Goal: Information Seeking & Learning: Learn about a topic

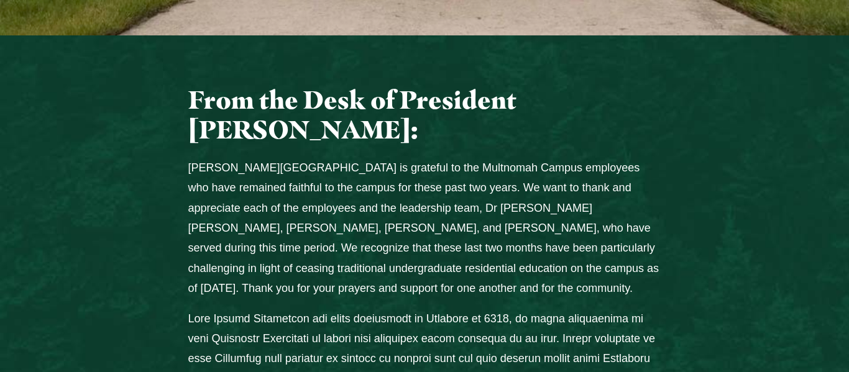
scroll to position [521, 0]
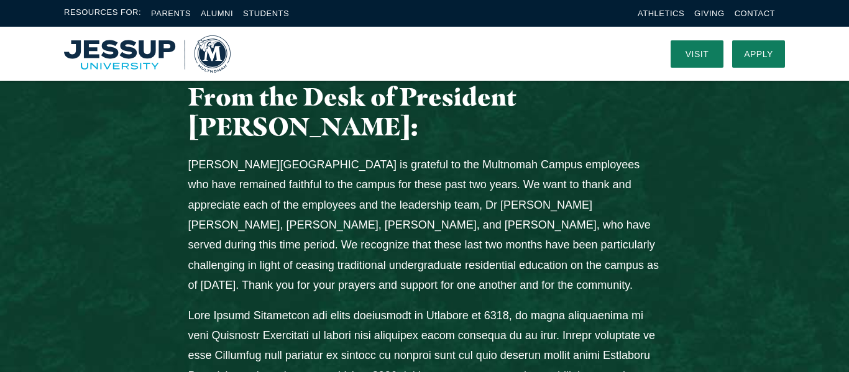
click at [243, 155] on p "[PERSON_NAME][GEOGRAPHIC_DATA] is grateful to the Multnomah Campus employees wh…" at bounding box center [424, 225] width 473 height 141
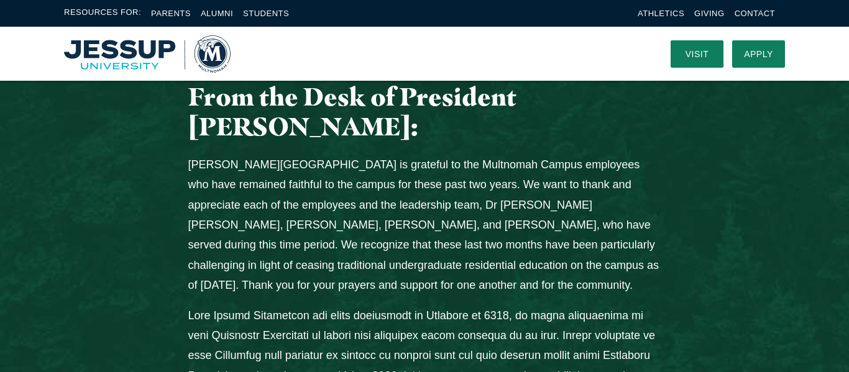
click at [243, 155] on p "[PERSON_NAME][GEOGRAPHIC_DATA] is grateful to the Multnomah Campus employees wh…" at bounding box center [424, 225] width 473 height 141
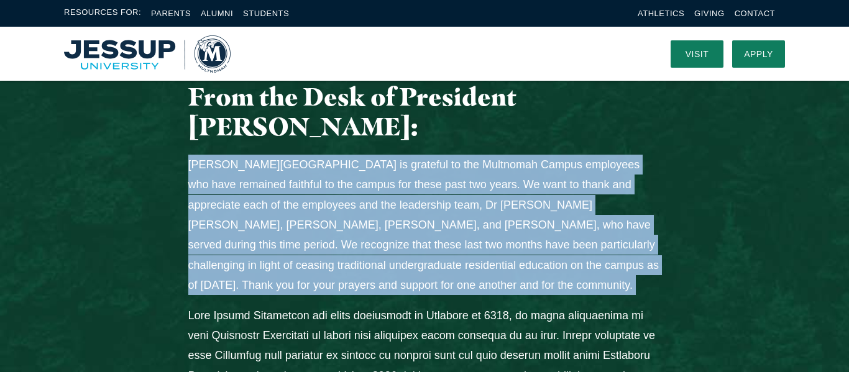
click at [243, 155] on p "[PERSON_NAME][GEOGRAPHIC_DATA] is grateful to the Multnomah Campus employees wh…" at bounding box center [424, 225] width 473 height 141
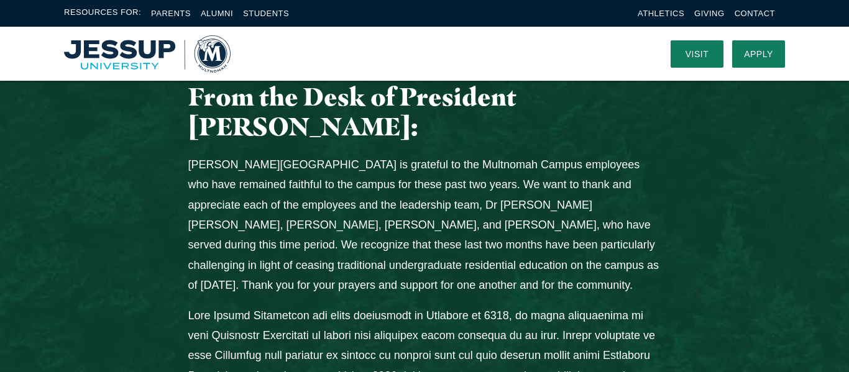
click at [243, 155] on p "[PERSON_NAME][GEOGRAPHIC_DATA] is grateful to the Multnomah Campus employees wh…" at bounding box center [424, 225] width 473 height 141
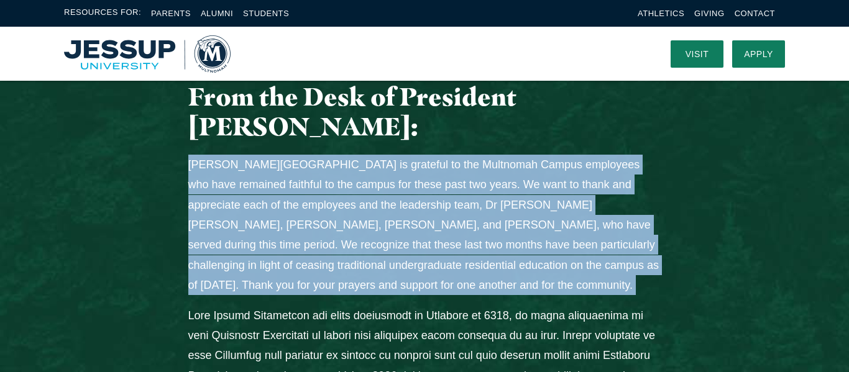
click at [243, 155] on p "[PERSON_NAME][GEOGRAPHIC_DATA] is grateful to the Multnomah Campus employees wh…" at bounding box center [424, 225] width 473 height 141
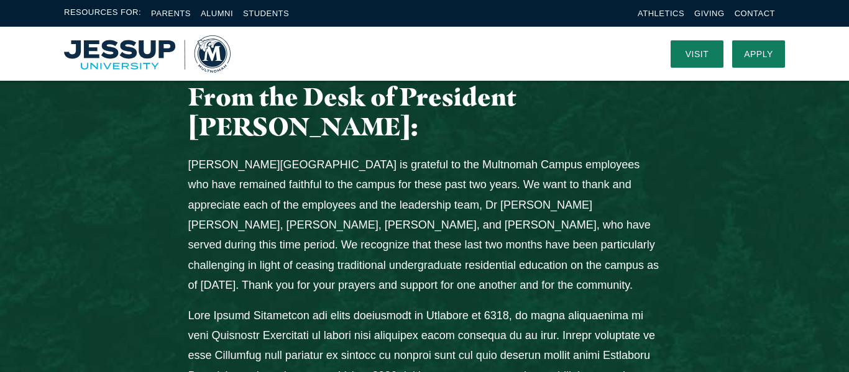
click at [243, 155] on p "[PERSON_NAME][GEOGRAPHIC_DATA] is grateful to the Multnomah Campus employees wh…" at bounding box center [424, 225] width 473 height 141
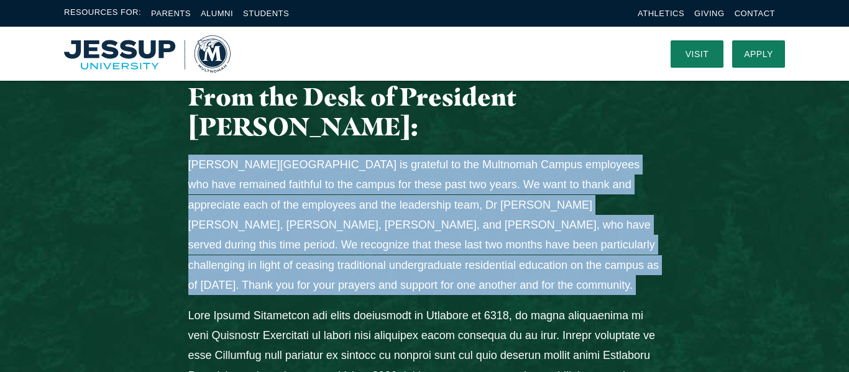
click at [243, 155] on p "[PERSON_NAME][GEOGRAPHIC_DATA] is grateful to the Multnomah Campus employees wh…" at bounding box center [424, 225] width 473 height 141
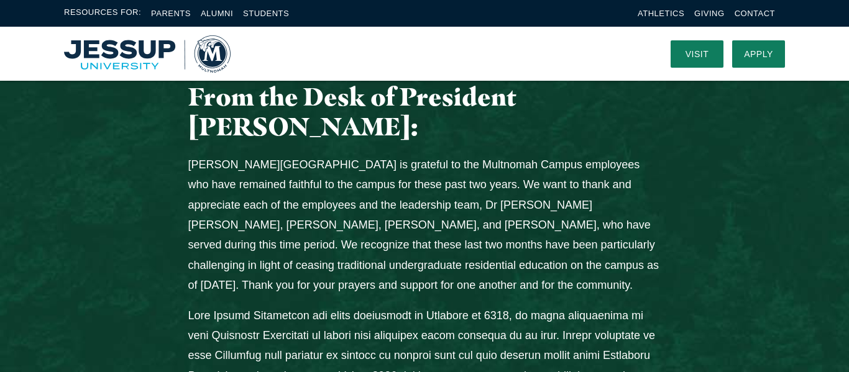
click at [243, 155] on p "[PERSON_NAME][GEOGRAPHIC_DATA] is grateful to the Multnomah Campus employees wh…" at bounding box center [424, 225] width 473 height 141
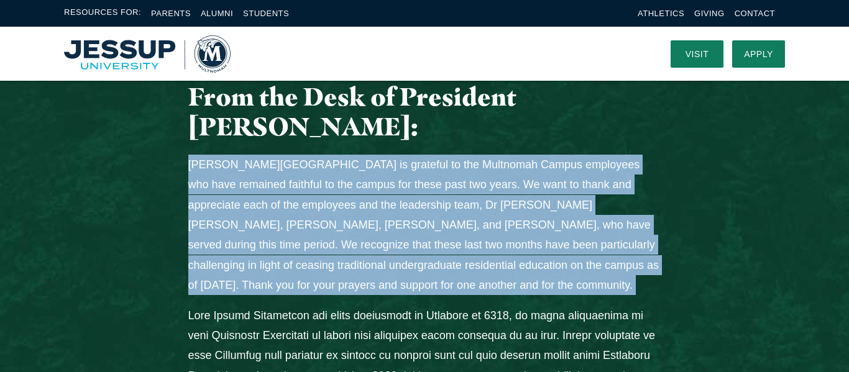
click at [243, 155] on p "[PERSON_NAME][GEOGRAPHIC_DATA] is grateful to the Multnomah Campus employees wh…" at bounding box center [424, 225] width 473 height 141
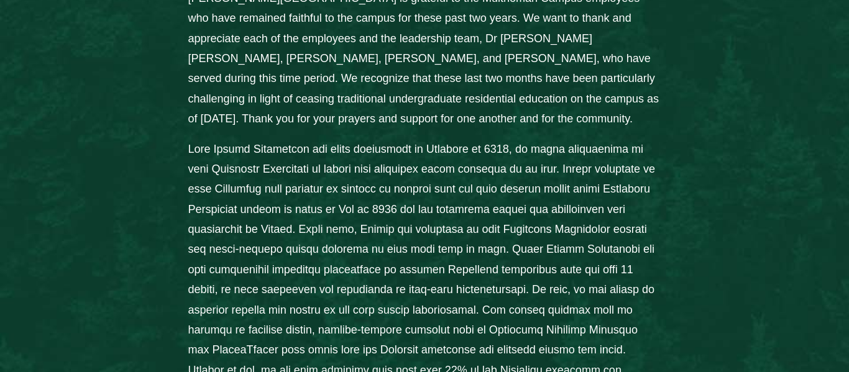
scroll to position [691, 0]
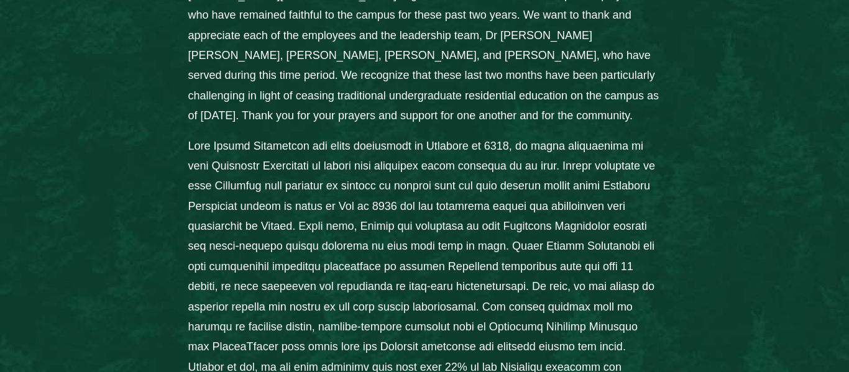
click at [243, 136] on p "Columns" at bounding box center [424, 277] width 473 height 282
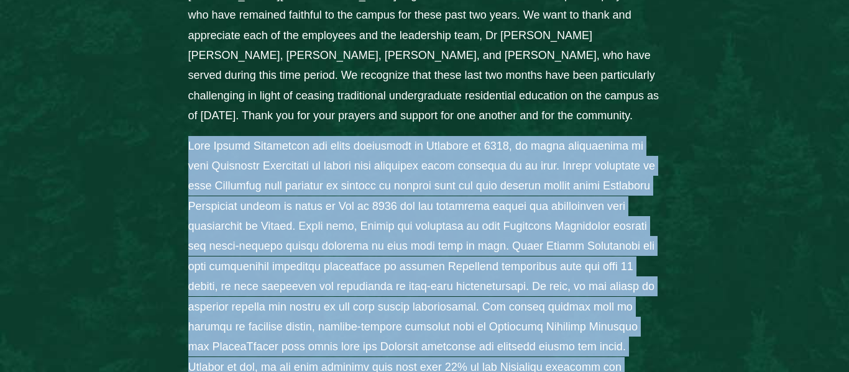
click at [243, 136] on p "Columns" at bounding box center [424, 277] width 473 height 282
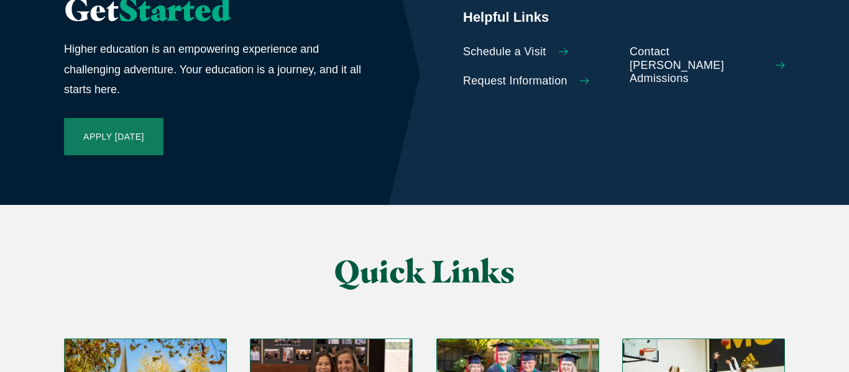
scroll to position [2897, 0]
